Goal: Find specific page/section

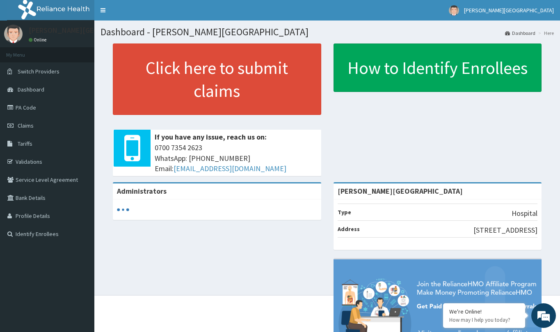
click at [30, 105] on link "PA Code" at bounding box center [47, 107] width 94 height 18
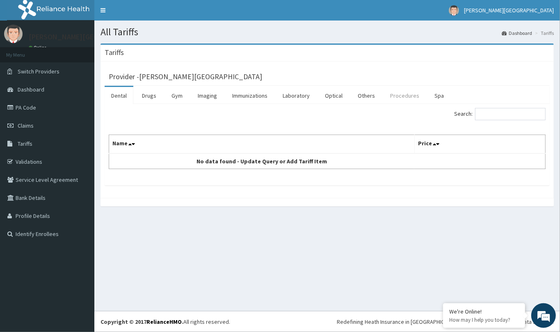
click at [404, 96] on link "Procedures" at bounding box center [404, 95] width 42 height 17
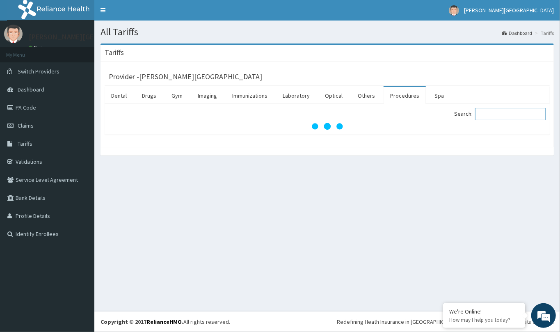
click at [488, 112] on input "Search:" at bounding box center [510, 114] width 71 height 12
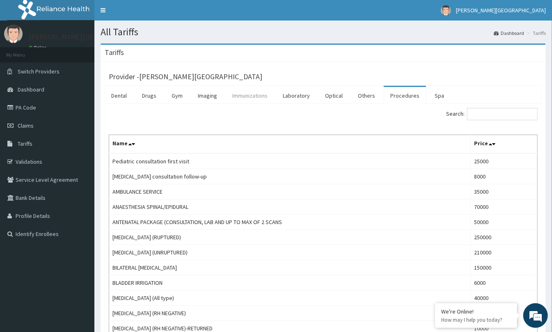
click at [258, 97] on link "Immunizations" at bounding box center [250, 95] width 48 height 17
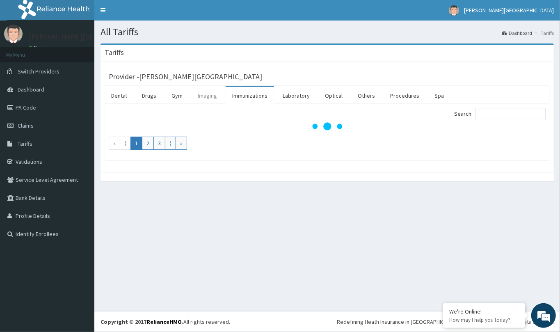
click at [214, 94] on link "Imaging" at bounding box center [207, 95] width 32 height 17
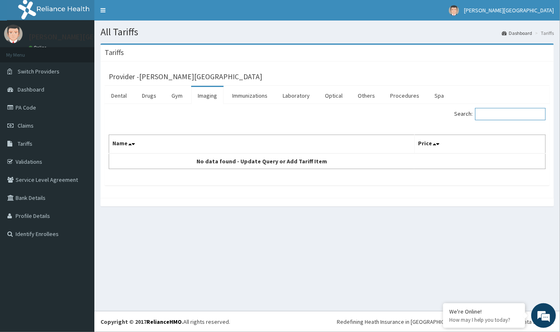
click at [494, 115] on input "Search:" at bounding box center [510, 114] width 71 height 12
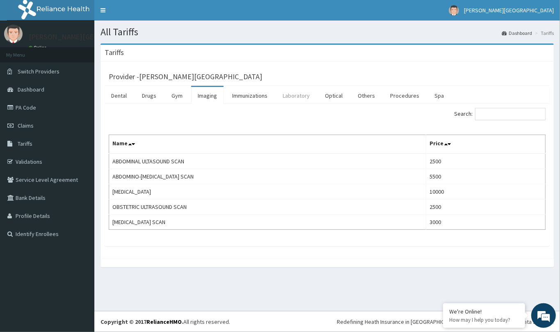
drag, startPoint x: 293, startPoint y: 94, endPoint x: 299, endPoint y: 98, distance: 7.1
click at [294, 94] on link "Laboratory" at bounding box center [296, 95] width 40 height 17
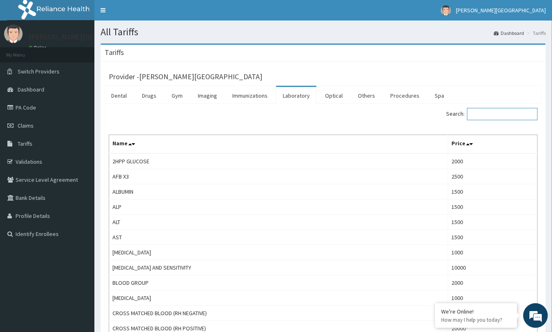
click at [513, 114] on input "Search:" at bounding box center [502, 114] width 71 height 12
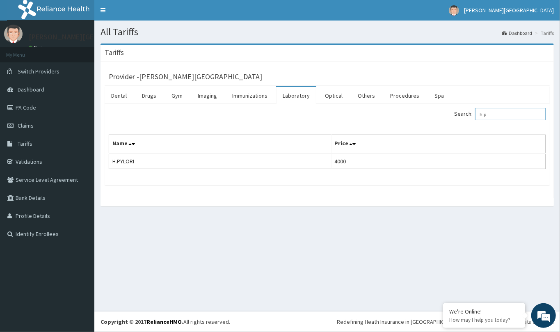
type input "h.p"
click at [28, 106] on link "PA Code" at bounding box center [47, 107] width 94 height 18
